Goal: Task Accomplishment & Management: Manage account settings

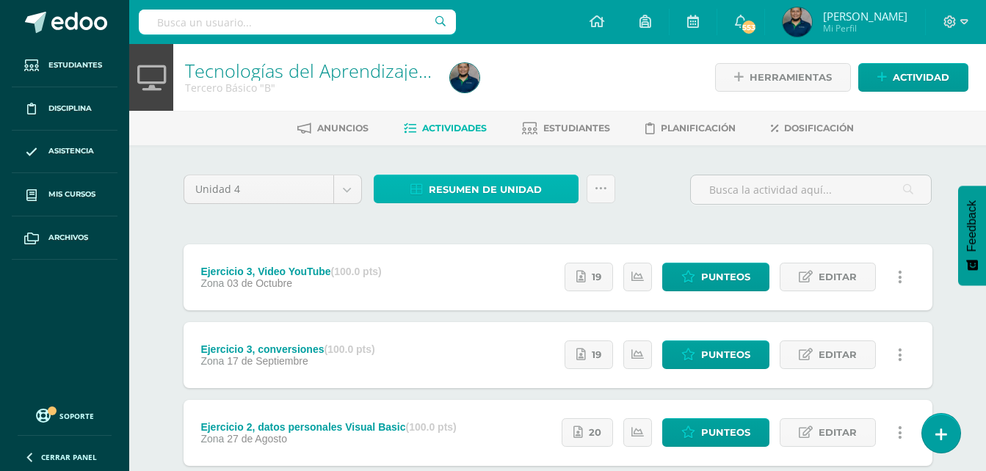
click at [457, 193] on span "Resumen de unidad" at bounding box center [485, 189] width 113 height 27
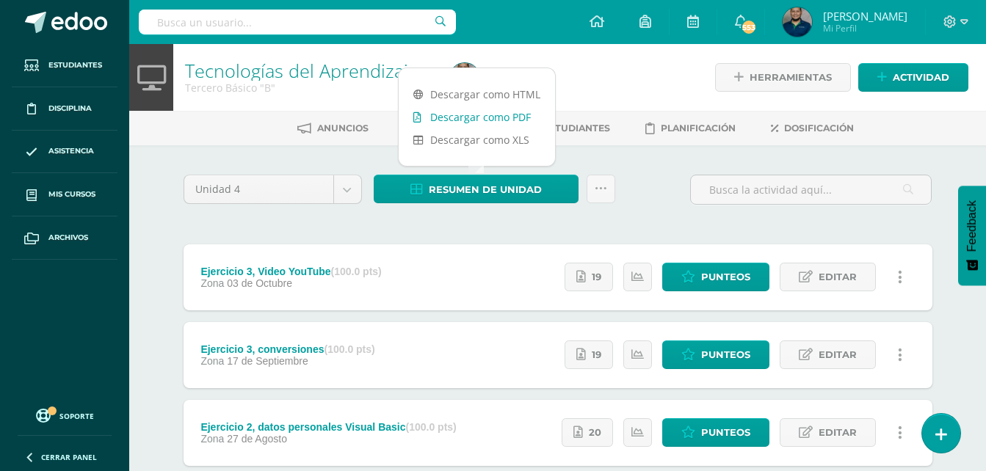
click at [496, 118] on link "Descargar como PDF" at bounding box center [477, 117] width 156 height 23
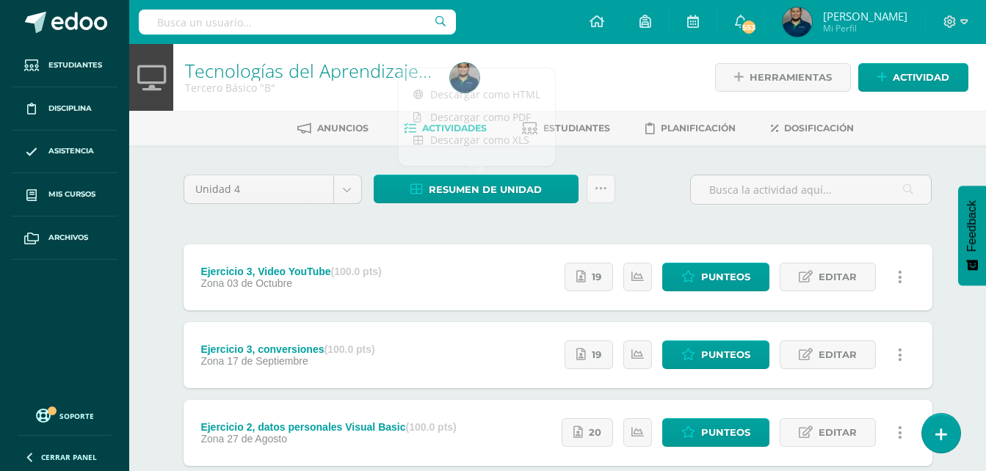
click at [658, 173] on div "Unidad 4 Unidad 1 Unidad 2 Unidad 3 Unidad 4 Resumen de unidad Subir actividade…" at bounding box center [558, 393] width 808 height 496
click at [581, 133] on span "Estudiantes" at bounding box center [576, 128] width 67 height 11
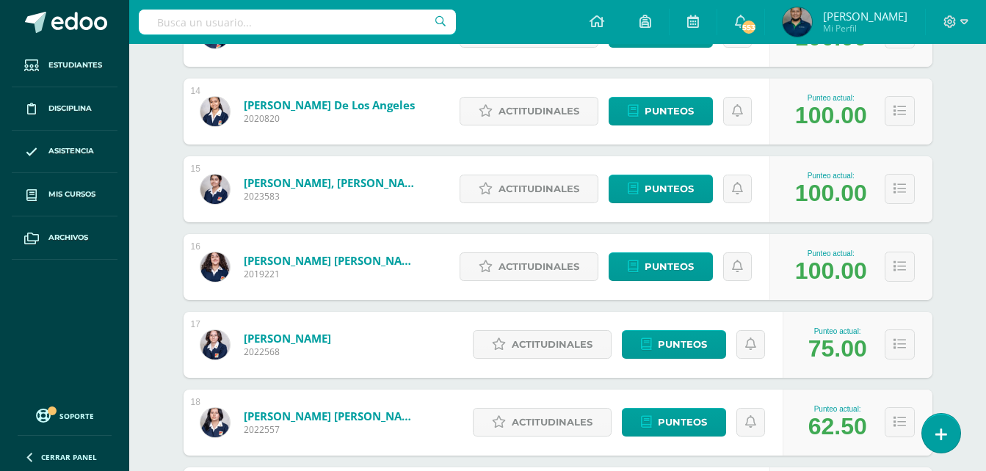
scroll to position [1256, 0]
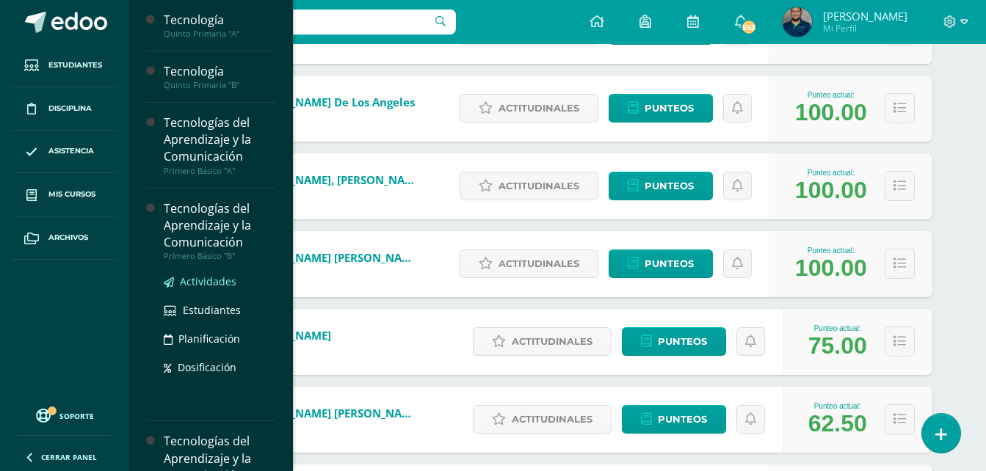
click at [216, 281] on span "Actividades" at bounding box center [208, 282] width 57 height 14
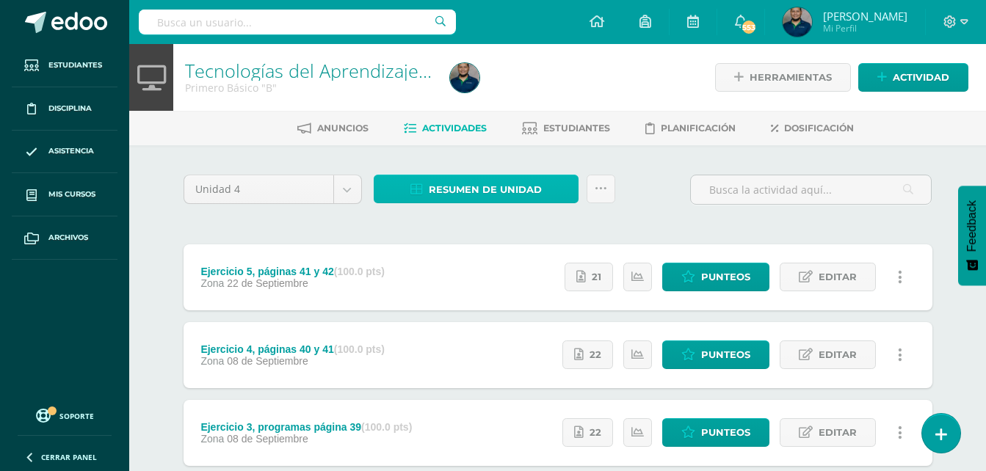
click at [528, 181] on span "Resumen de unidad" at bounding box center [485, 189] width 113 height 27
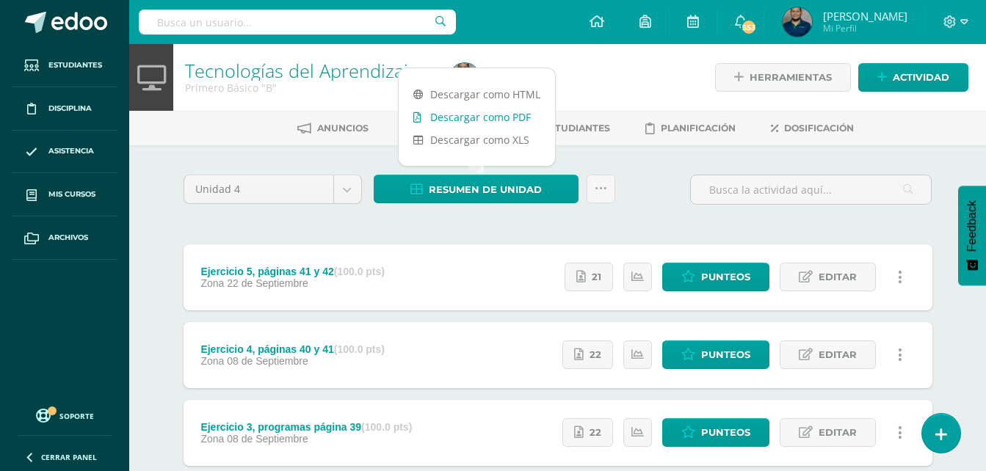
click at [493, 119] on link "Descargar como PDF" at bounding box center [477, 117] width 156 height 23
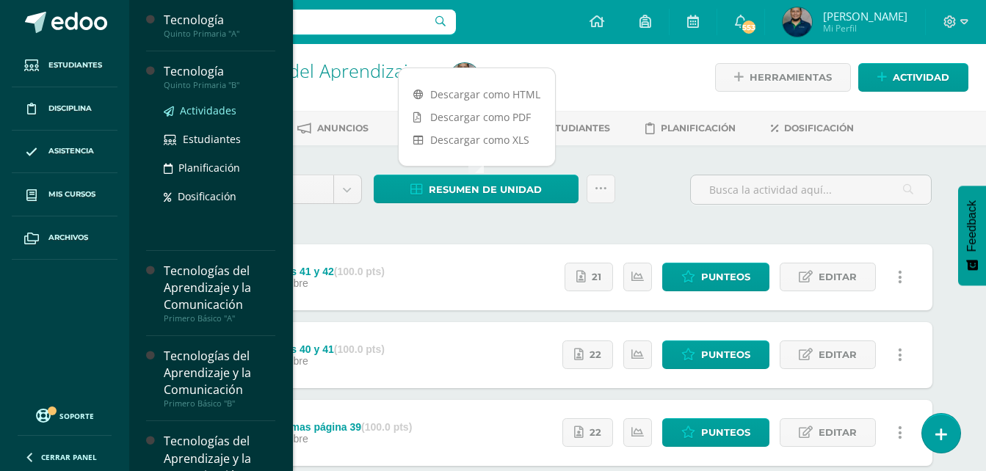
click at [208, 107] on span "Actividades" at bounding box center [208, 111] width 57 height 14
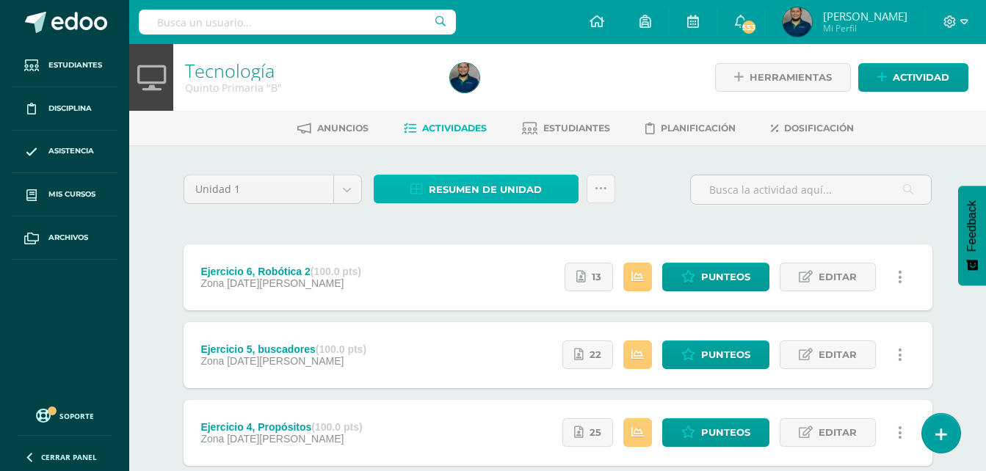
click at [512, 192] on span "Resumen de unidad" at bounding box center [485, 189] width 113 height 27
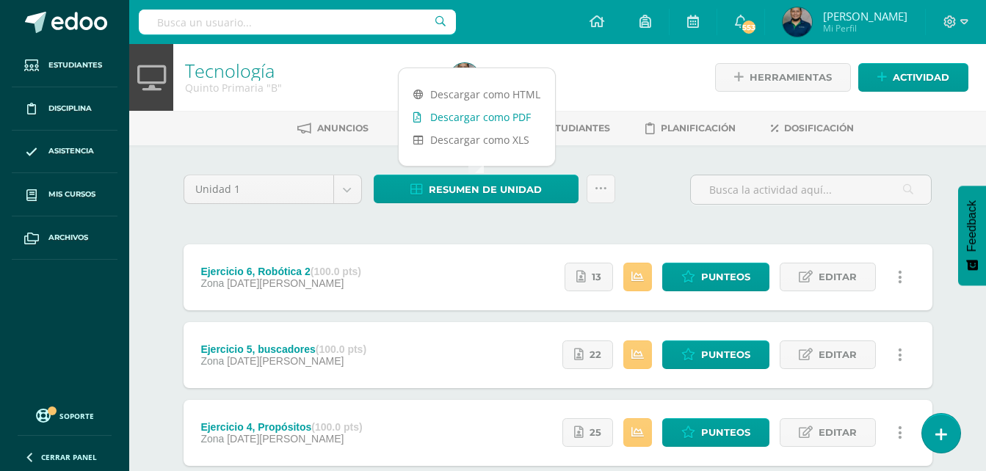
click at [506, 114] on link "Descargar como PDF" at bounding box center [477, 117] width 156 height 23
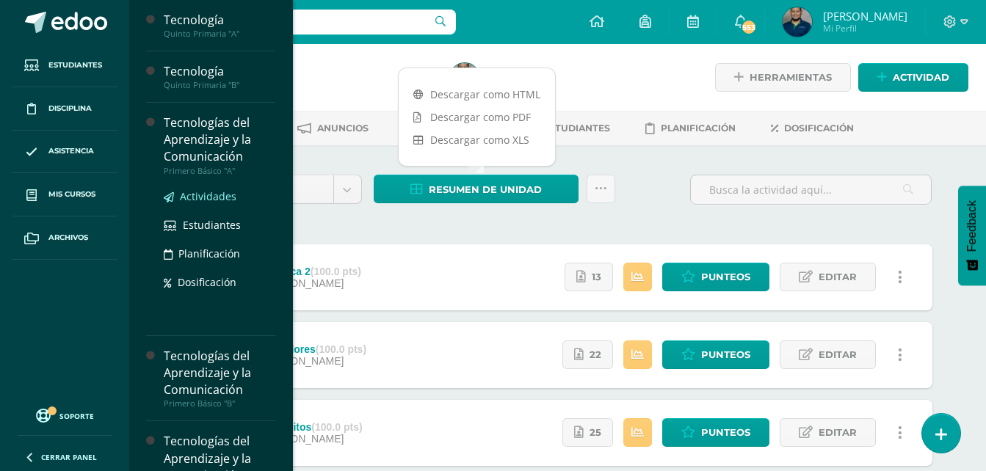
click at [206, 197] on span "Actividades" at bounding box center [208, 196] width 57 height 14
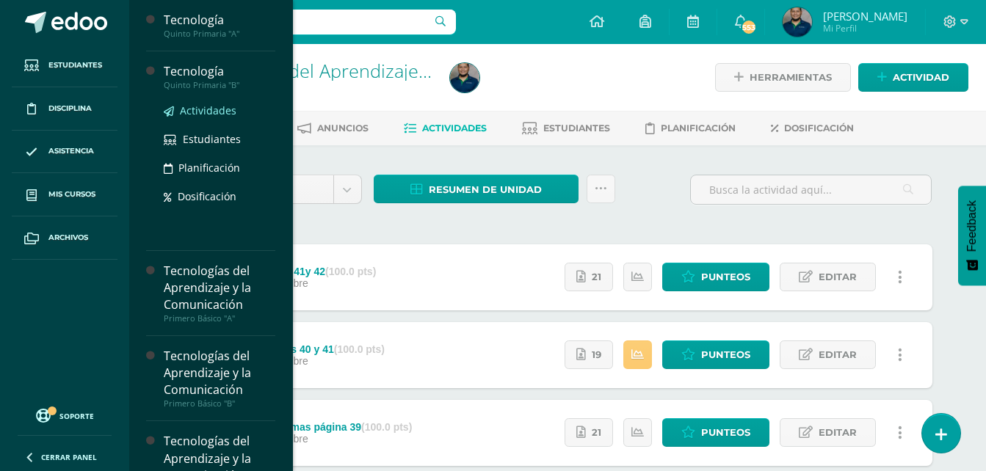
click at [204, 108] on span "Actividades" at bounding box center [208, 111] width 57 height 14
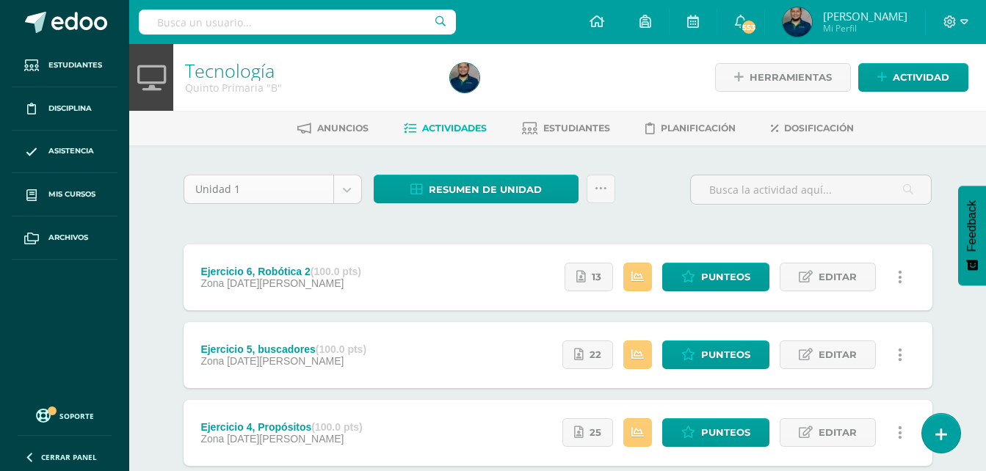
click at [349, 184] on body "Estudiantes Disciplina Asistencia Mis cursos Archivos Soporte Ayuda Reportar un…" at bounding box center [493, 398] width 986 height 797
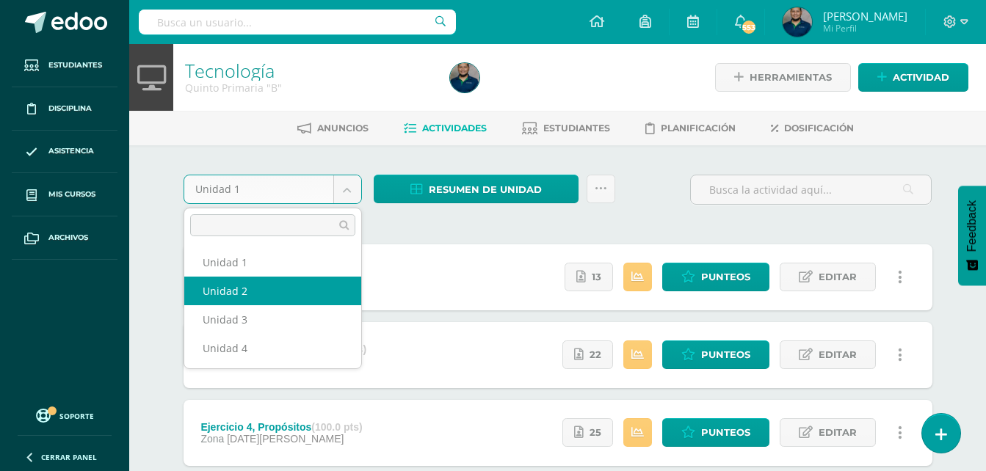
select select "Unidad 2"
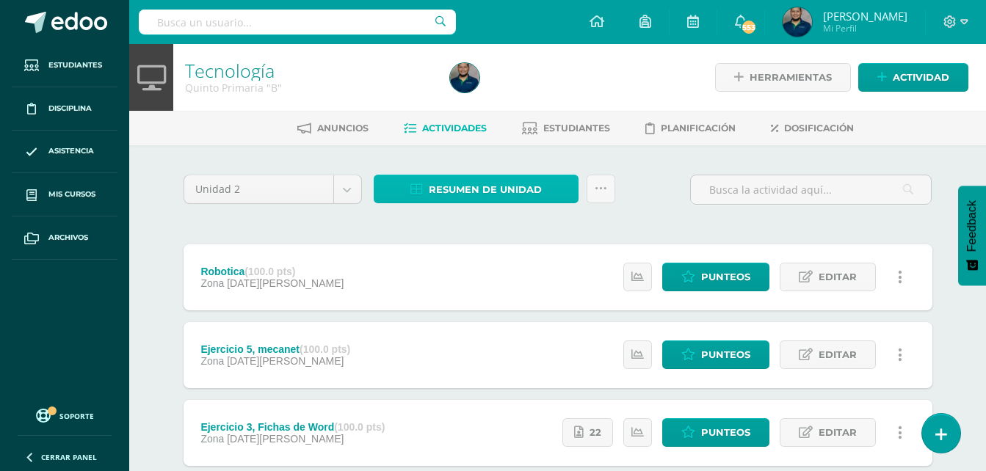
click at [496, 185] on span "Resumen de unidad" at bounding box center [485, 189] width 113 height 27
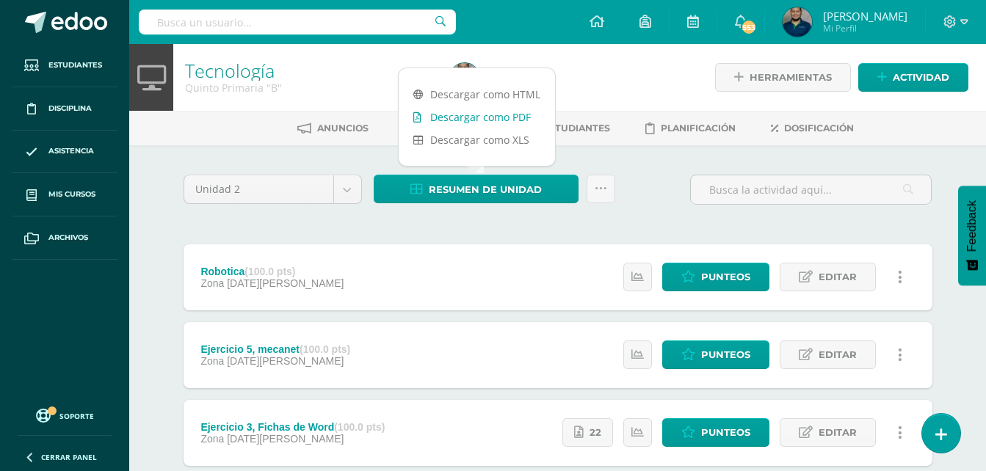
click at [490, 115] on link "Descargar como PDF" at bounding box center [477, 117] width 156 height 23
click at [347, 180] on body "Estudiantes Disciplina Asistencia Mis cursos Archivos Soporte Ayuda Reportar un…" at bounding box center [493, 360] width 986 height 720
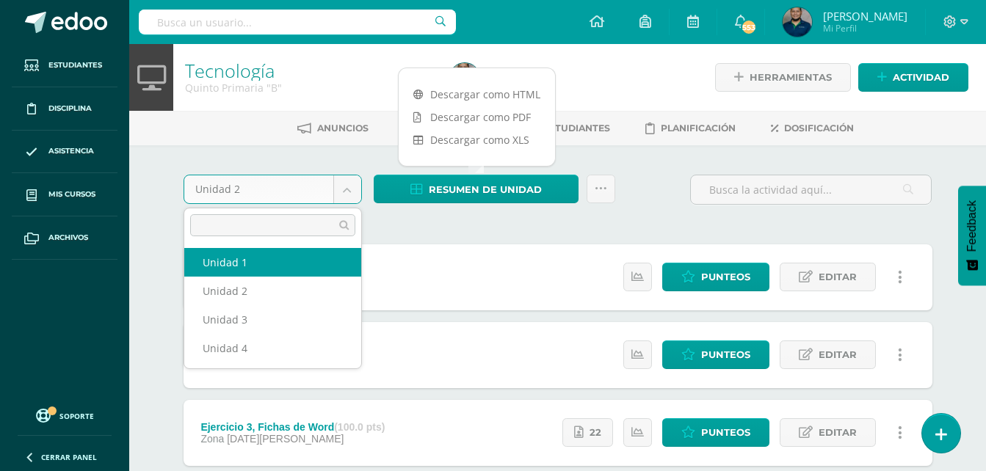
select select "Unidad 1"
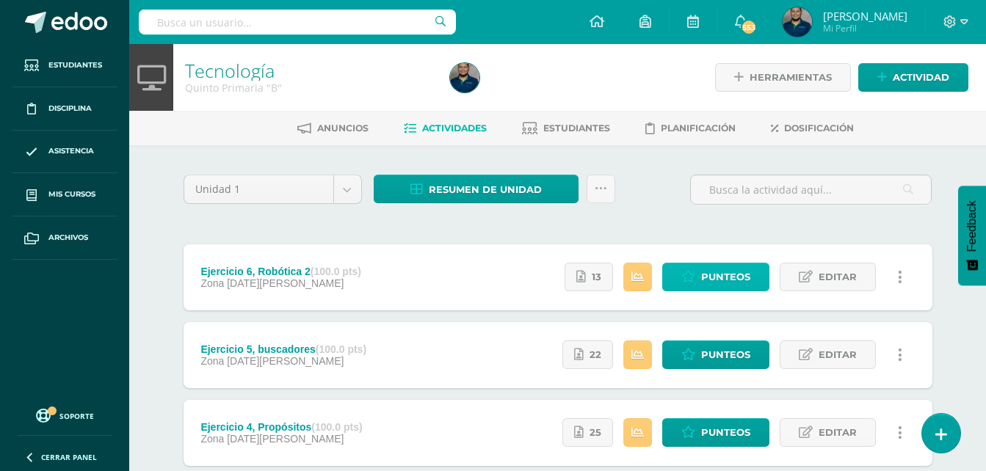
click at [733, 276] on span "Punteos" at bounding box center [725, 277] width 49 height 27
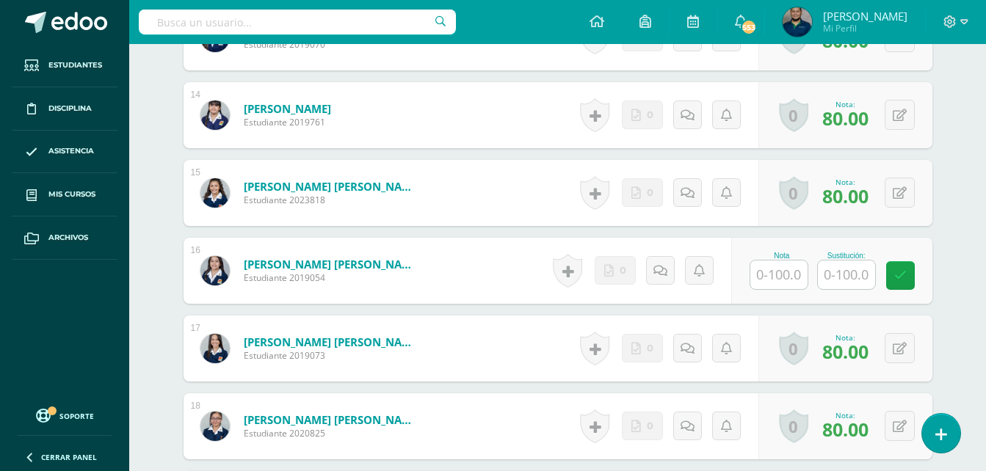
scroll to position [1527, 0]
click at [775, 261] on input "text" at bounding box center [778, 274] width 57 height 29
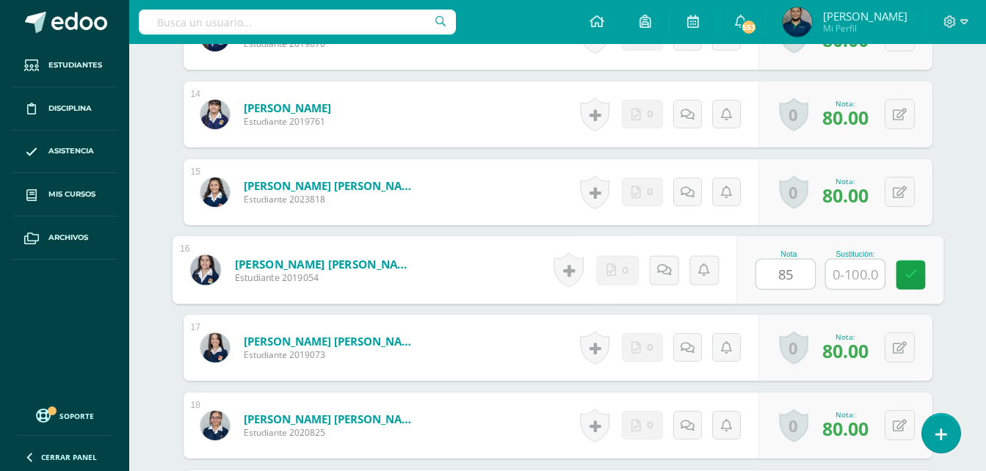
type input "85"
click at [907, 269] on icon at bounding box center [910, 275] width 13 height 12
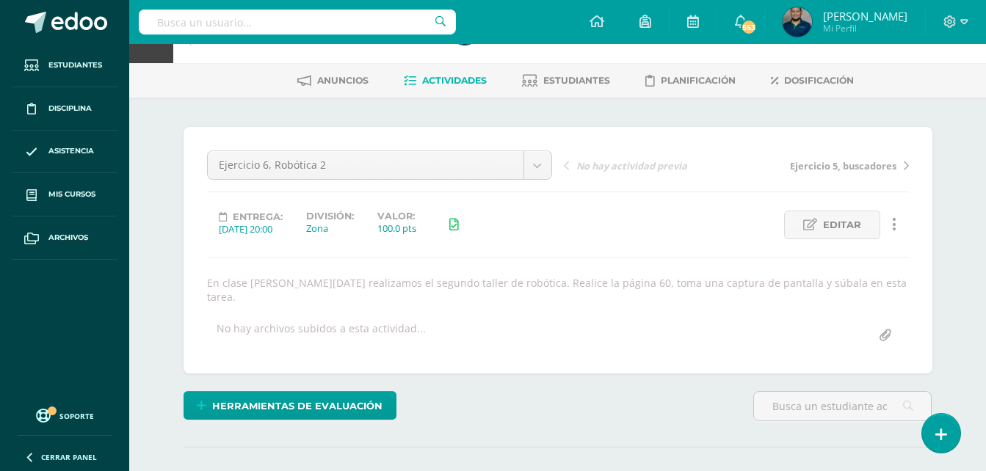
scroll to position [0, 0]
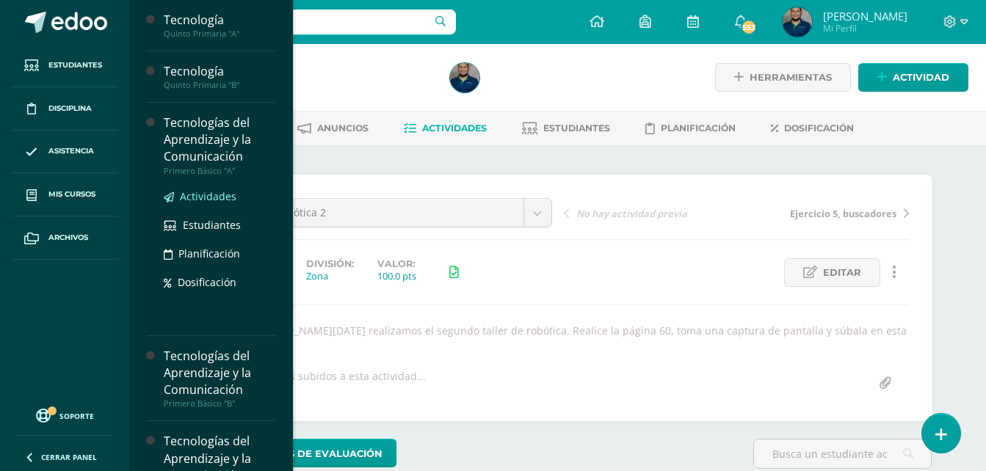
click at [203, 195] on span "Actividades" at bounding box center [208, 196] width 57 height 14
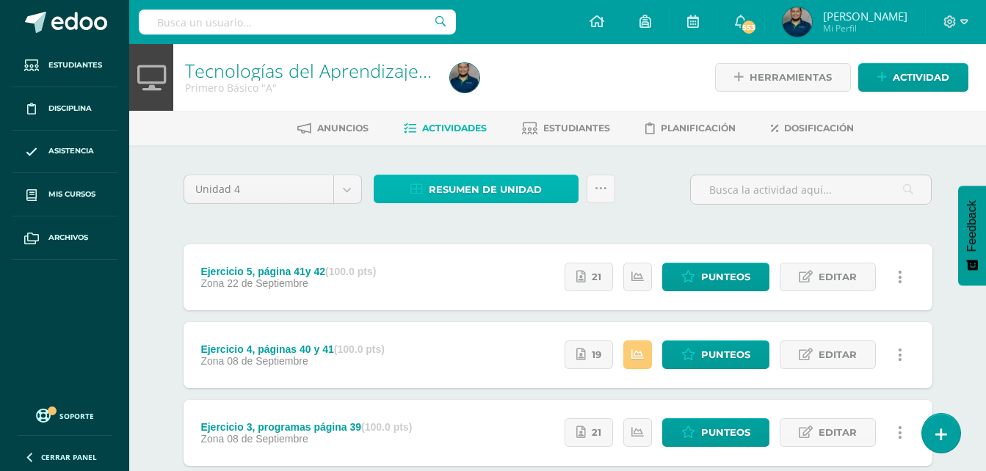
click at [461, 192] on span "Resumen de unidad" at bounding box center [485, 189] width 113 height 27
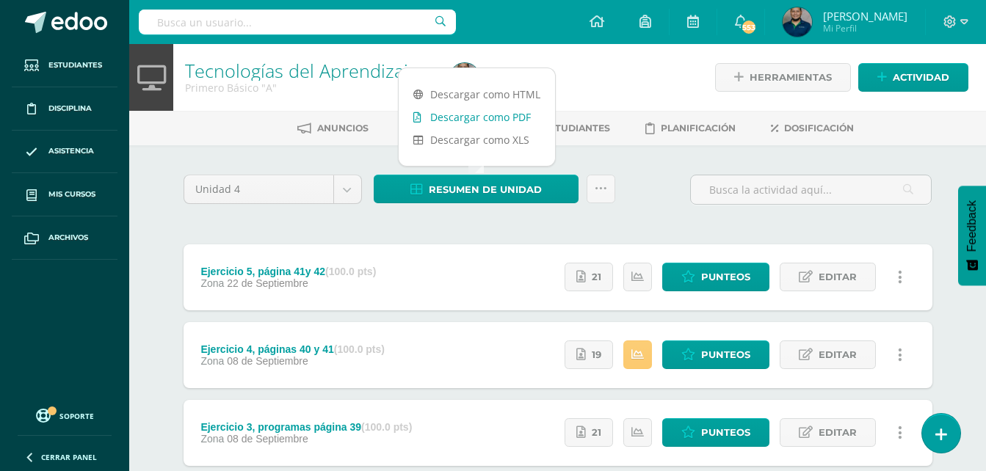
click at [506, 120] on link "Descargar como PDF" at bounding box center [477, 117] width 156 height 23
click at [352, 184] on body "Estudiantes Disciplina Asistencia Mis cursos Archivos Soporte Ayuda Reportar un…" at bounding box center [493, 360] width 986 height 720
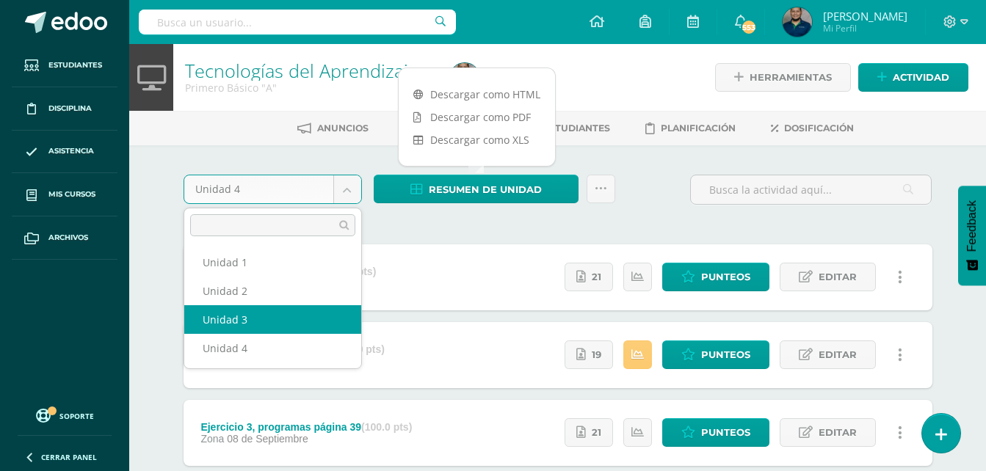
select select "Unidad 3"
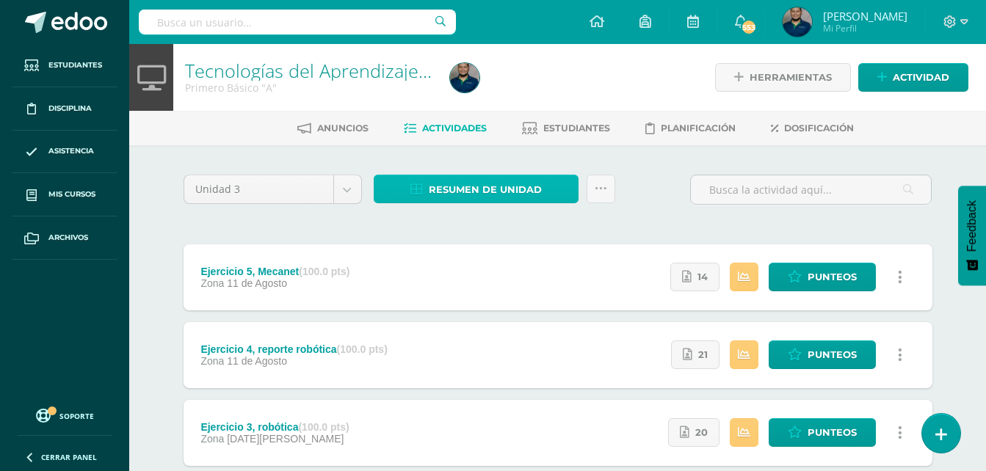
click at [499, 184] on span "Resumen de unidad" at bounding box center [485, 189] width 113 height 27
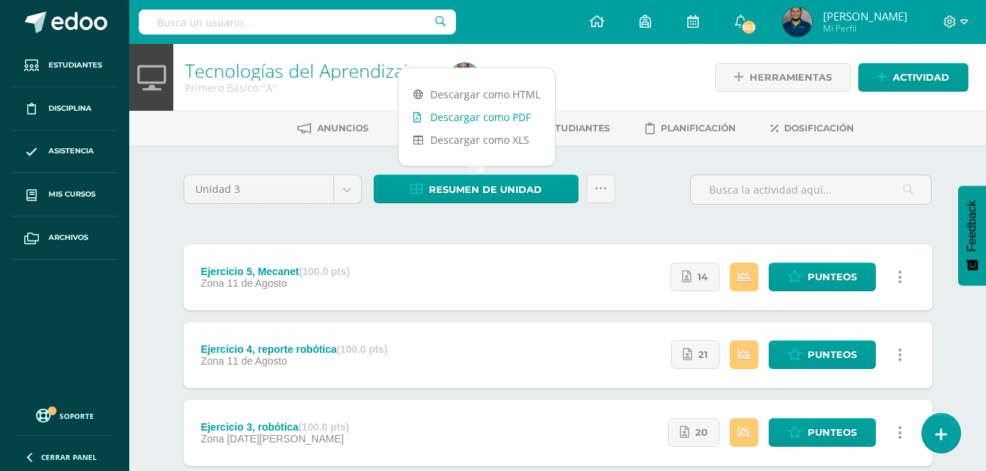
click at [498, 119] on link "Descargar como PDF" at bounding box center [477, 117] width 156 height 23
click at [595, 179] on link at bounding box center [601, 189] width 29 height 29
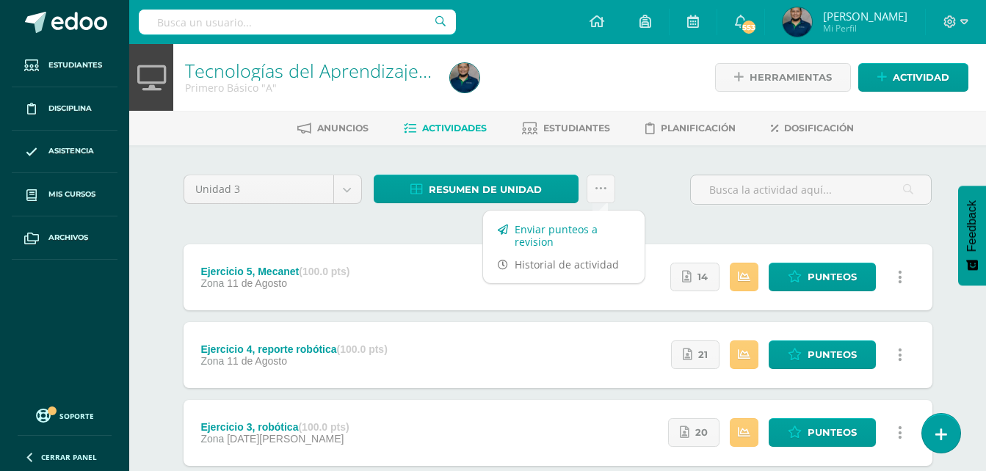
click at [526, 231] on link "Enviar punteos a revision" at bounding box center [564, 235] width 162 height 35
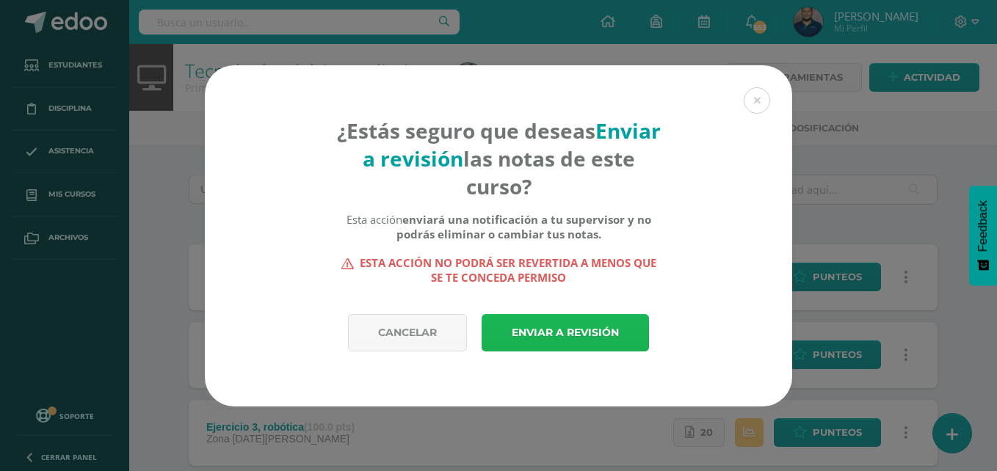
click at [570, 326] on link "Enviar a revisión" at bounding box center [565, 332] width 167 height 37
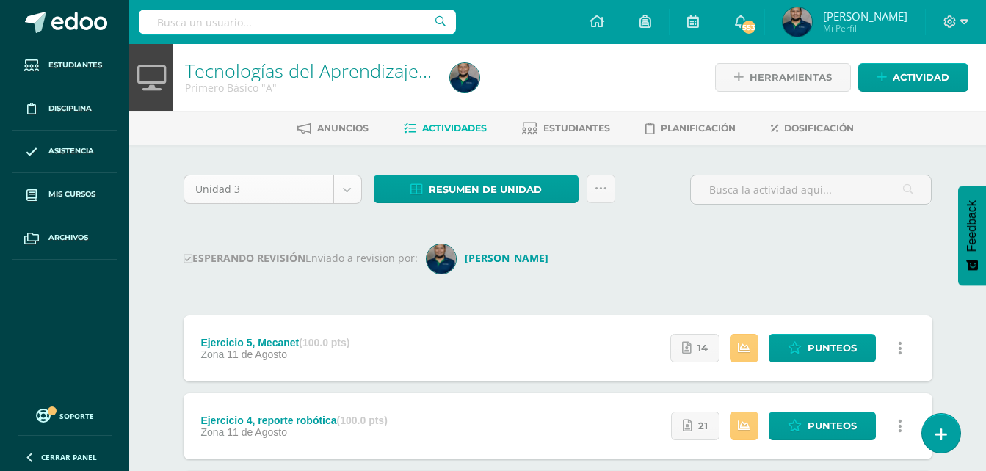
click at [350, 193] on body "Esta unidad ha sido marcada para revisión Estudiantes Disciplina Asistencia Mis…" at bounding box center [493, 395] width 986 height 791
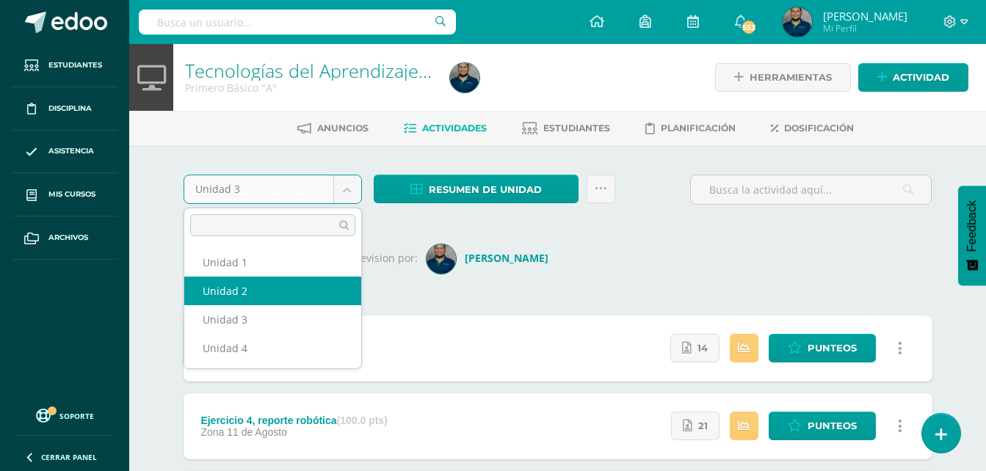
select select "Unidad 2"
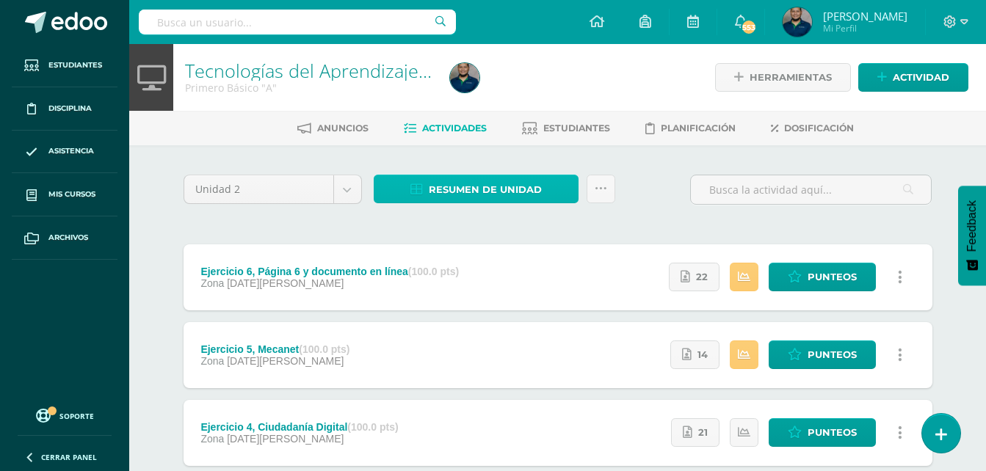
click at [514, 184] on span "Resumen de unidad" at bounding box center [485, 189] width 113 height 27
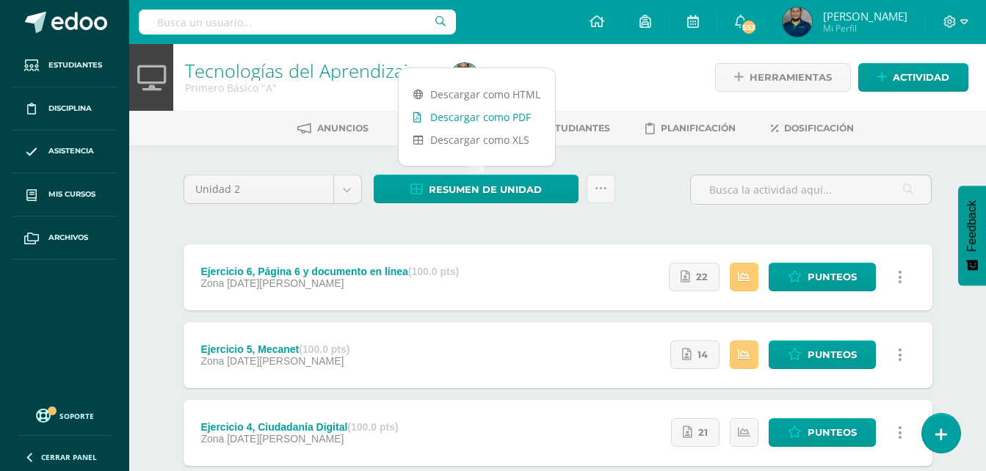
click at [513, 112] on link "Descargar como PDF" at bounding box center [477, 117] width 156 height 23
